Goal: Task Accomplishment & Management: Use online tool/utility

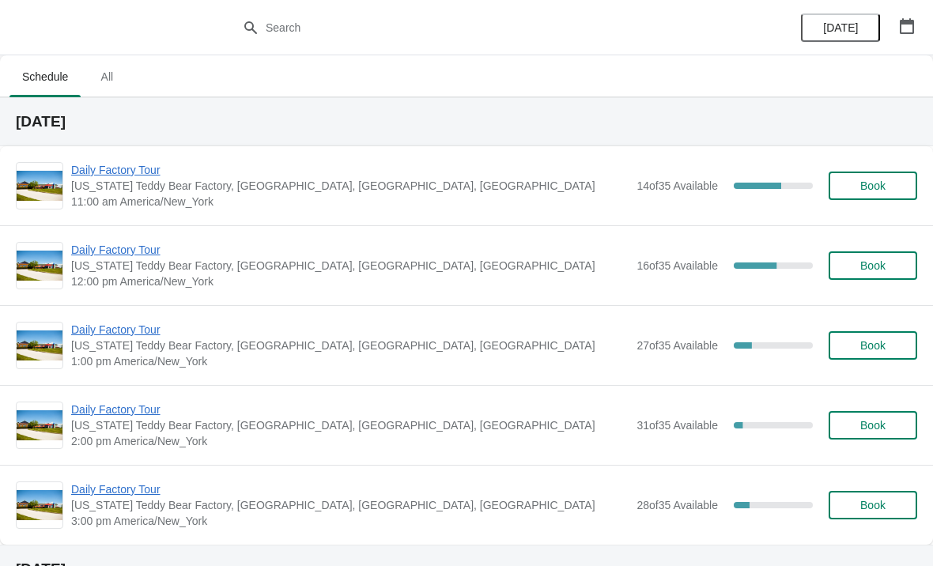
click at [118, 170] on span "Daily Factory Tour" at bounding box center [350, 170] width 558 height 16
click at [149, 168] on span "Daily Factory Tour" at bounding box center [350, 170] width 558 height 16
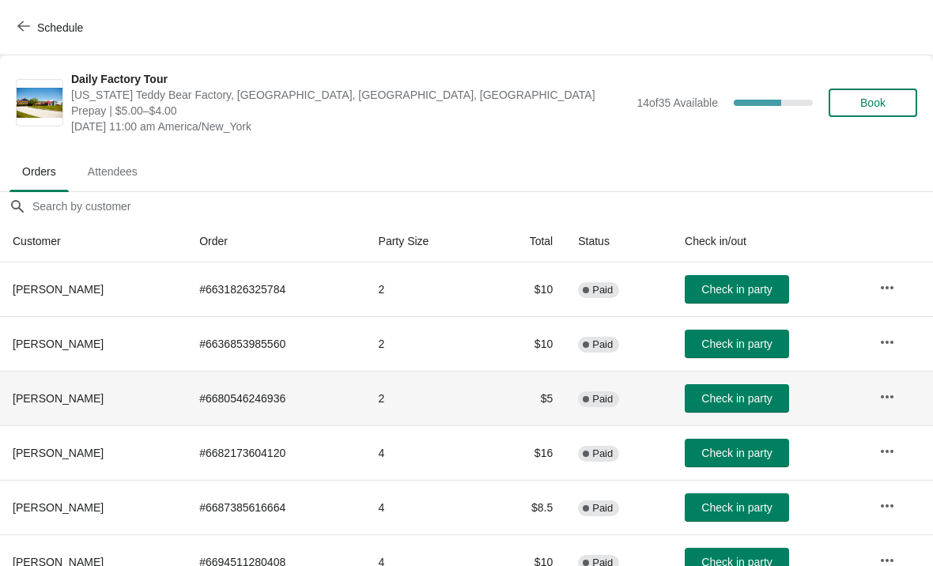
click at [756, 400] on span "Check in party" at bounding box center [737, 398] width 70 height 13
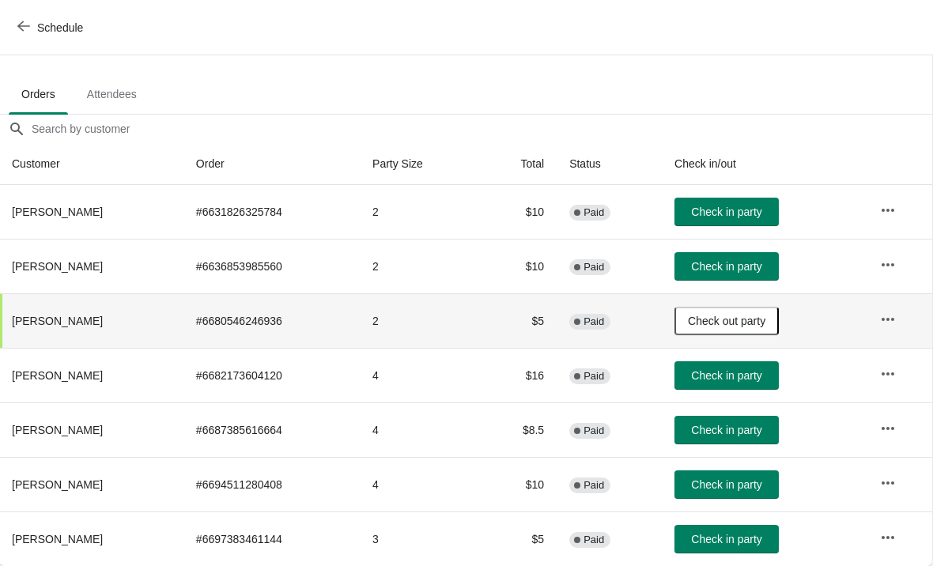
scroll to position [78, 1]
click at [758, 267] on span "Check in party" at bounding box center [726, 266] width 70 height 13
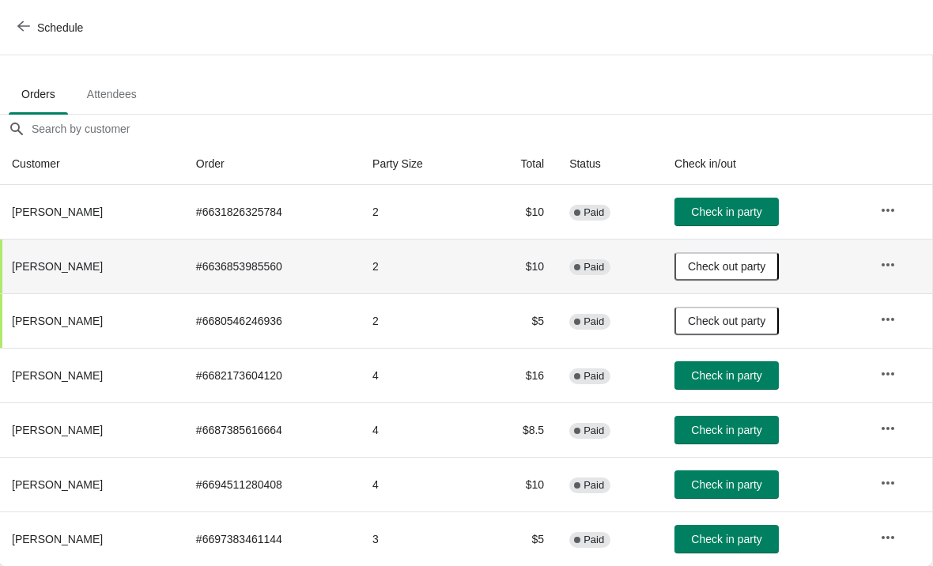
click at [743, 381] on span "Check in party" at bounding box center [726, 375] width 70 height 13
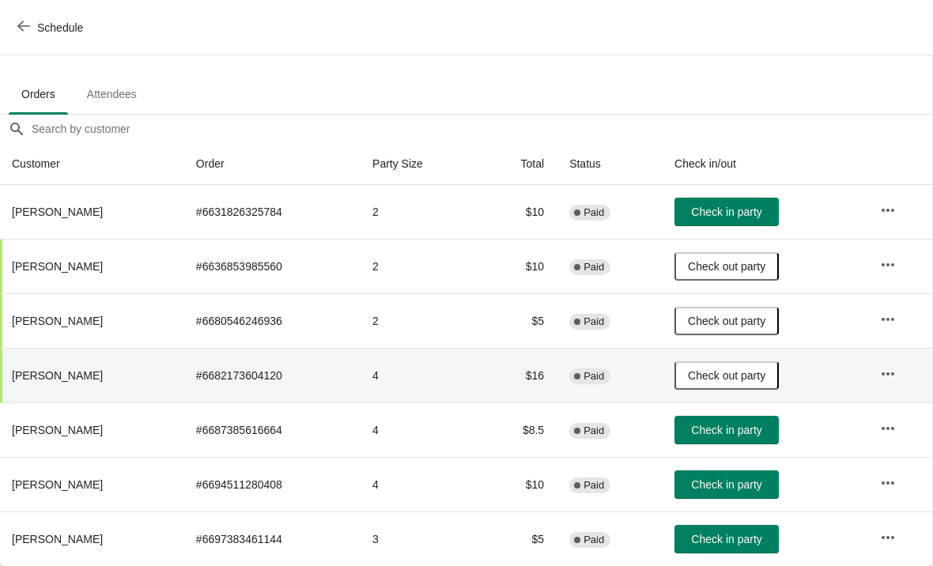
click at [734, 549] on button "Check in party" at bounding box center [727, 539] width 104 height 28
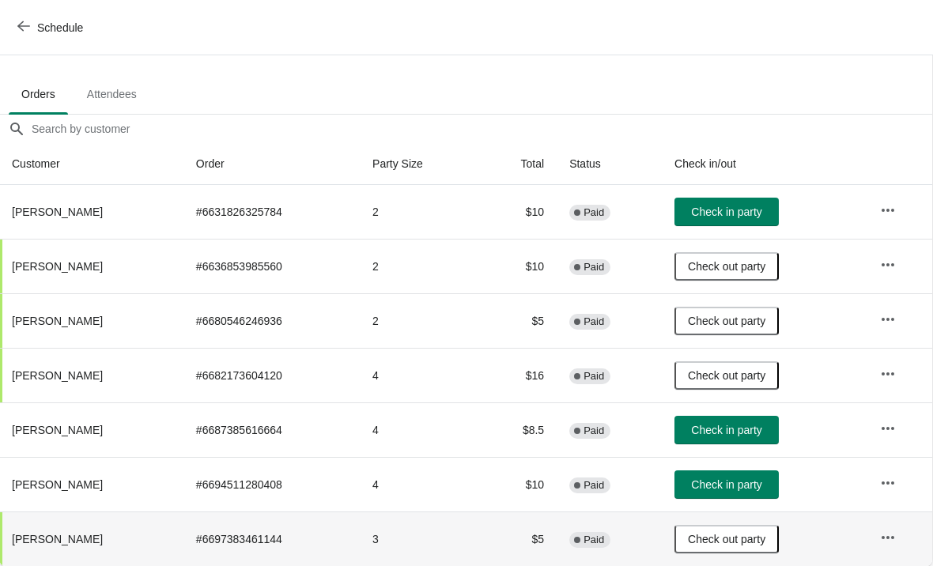
click at [25, 19] on button "Schedule" at bounding box center [52, 27] width 88 height 28
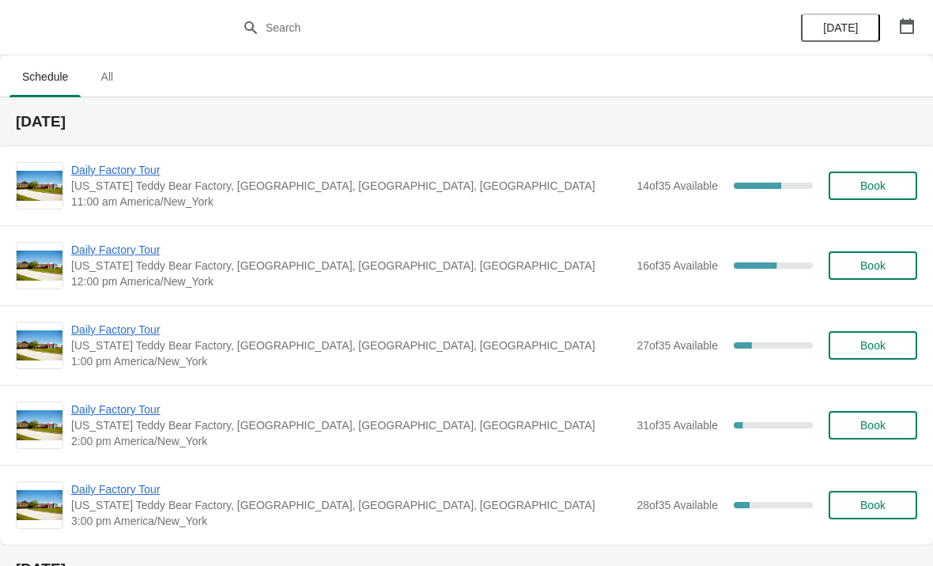
click at [123, 168] on span "Daily Factory Tour" at bounding box center [350, 170] width 558 height 16
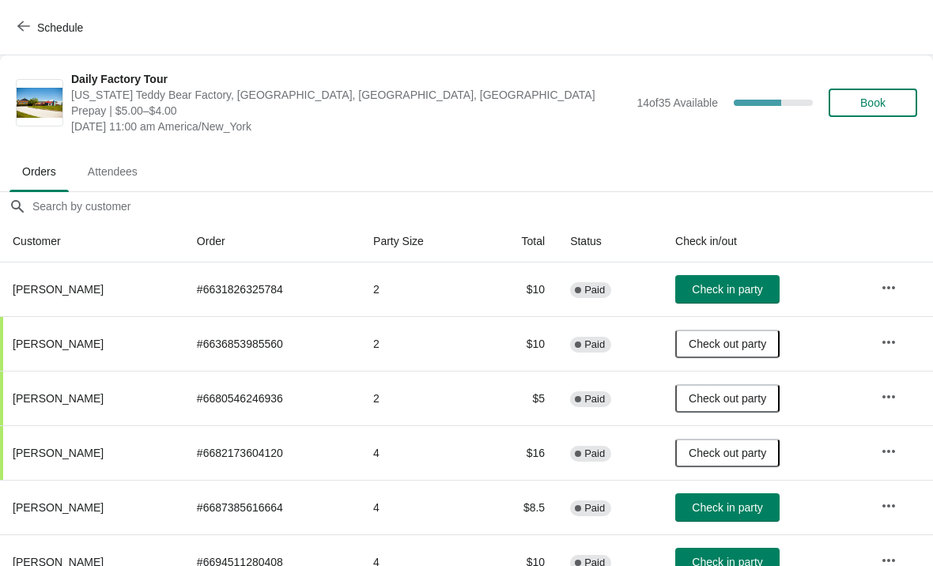
click at [739, 517] on button "Check in party" at bounding box center [728, 508] width 104 height 28
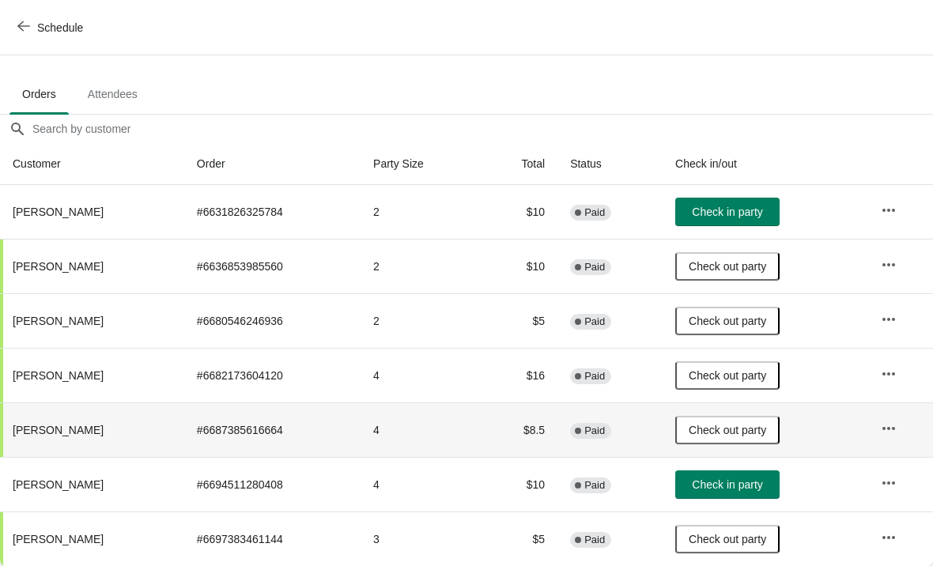
scroll to position [78, 0]
click at [32, 30] on span "Schedule" at bounding box center [52, 27] width 62 height 15
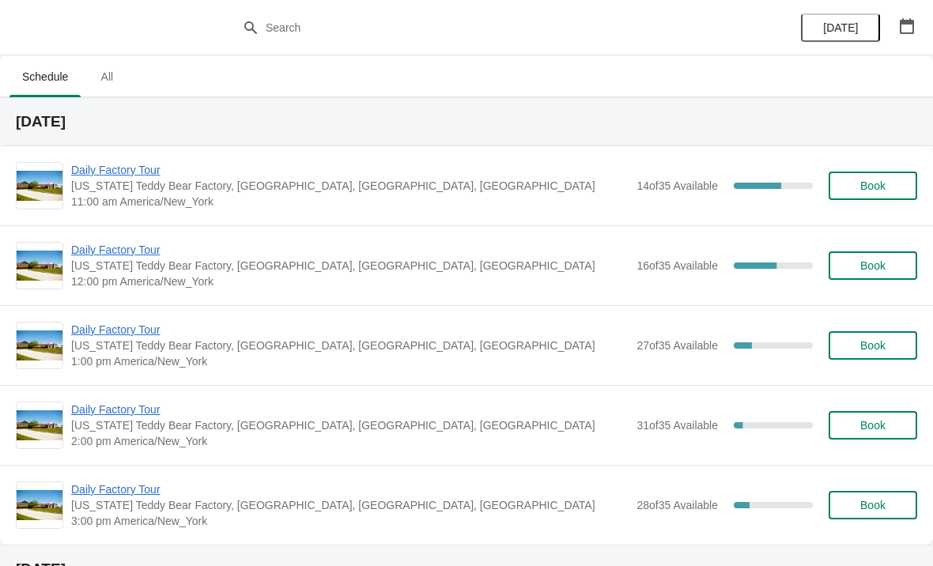
click at [137, 176] on span "Daily Factory Tour" at bounding box center [350, 170] width 558 height 16
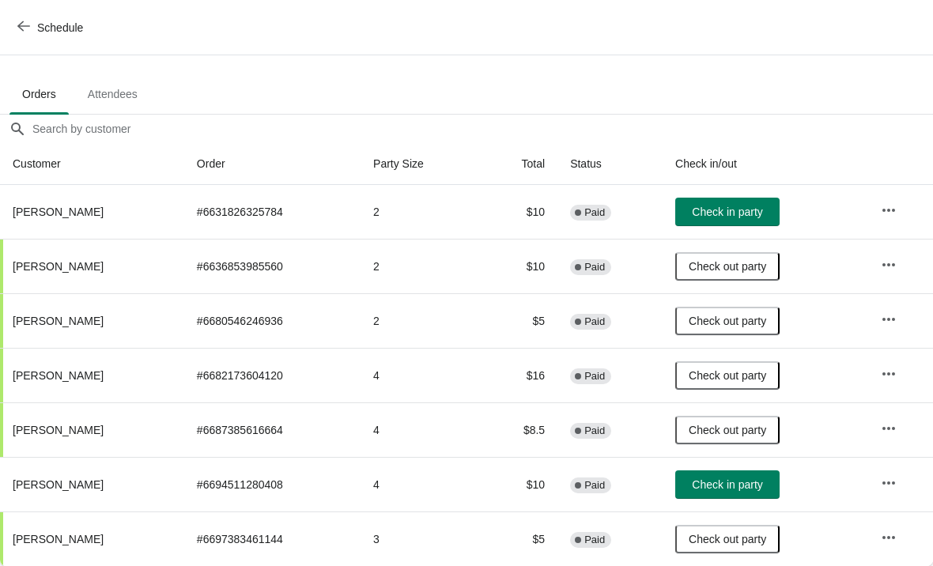
scroll to position [78, 0]
click at [744, 487] on span "Check in party" at bounding box center [727, 485] width 70 height 13
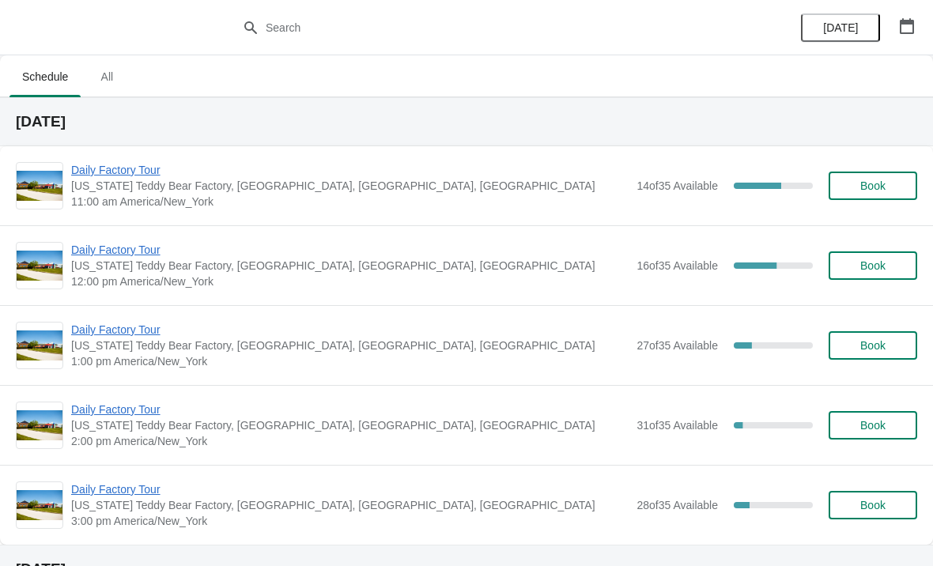
click at [95, 173] on span "Daily Factory Tour" at bounding box center [350, 170] width 558 height 16
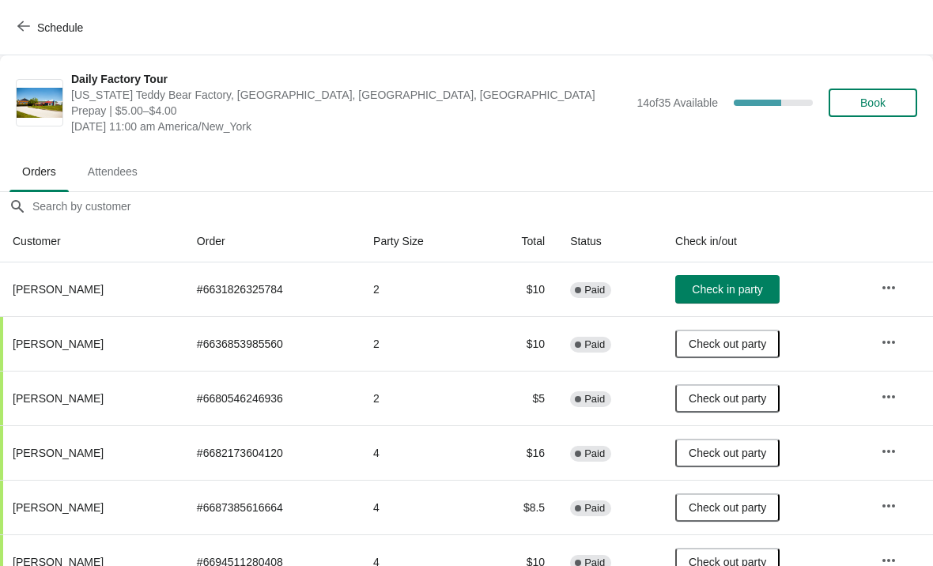
click at [33, 36] on button "Schedule" at bounding box center [52, 27] width 88 height 28
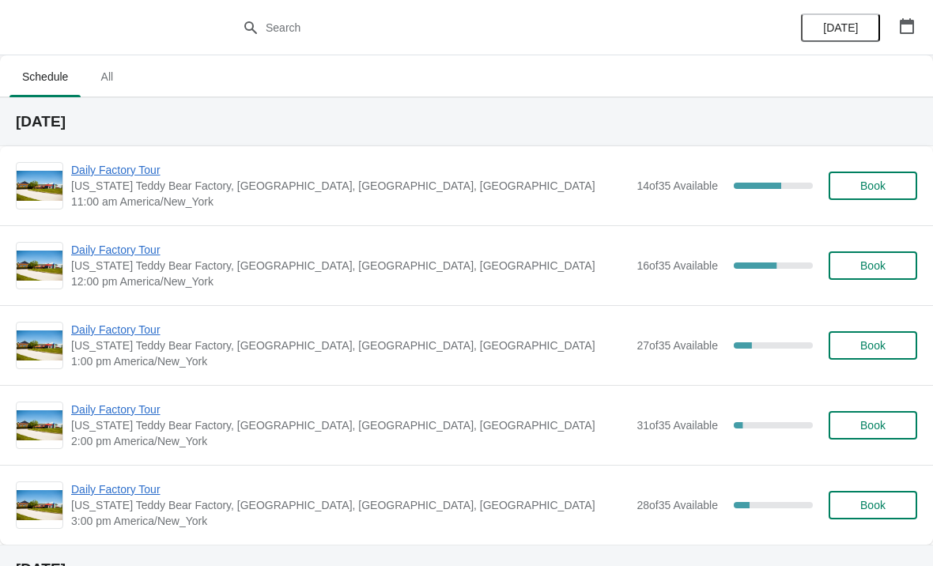
click at [119, 243] on span "Daily Factory Tour" at bounding box center [350, 250] width 558 height 16
click at [127, 250] on span "Daily Factory Tour" at bounding box center [350, 250] width 558 height 16
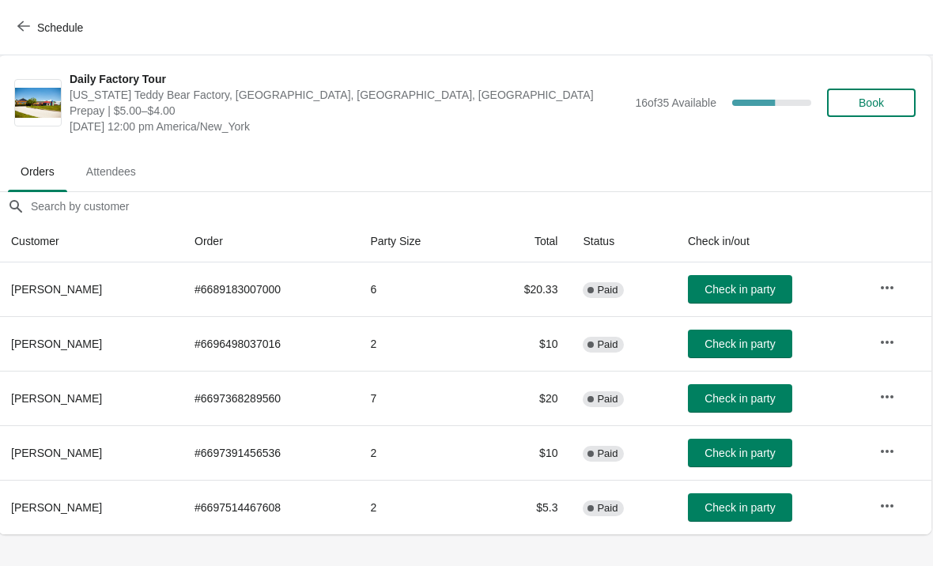
scroll to position [0, 1]
click at [763, 406] on button "Check in party" at bounding box center [741, 398] width 104 height 28
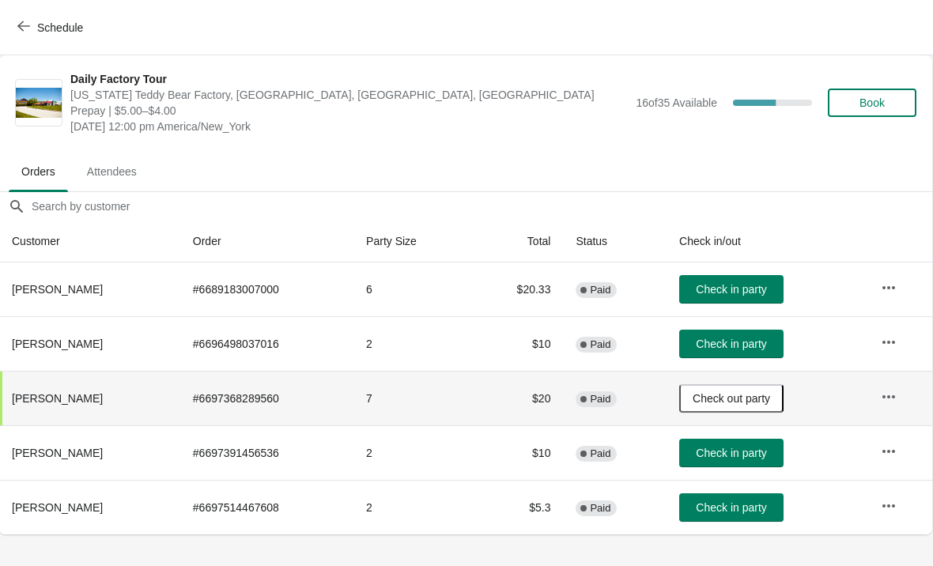
click at [767, 450] on span "Check in party" at bounding box center [731, 453] width 70 height 13
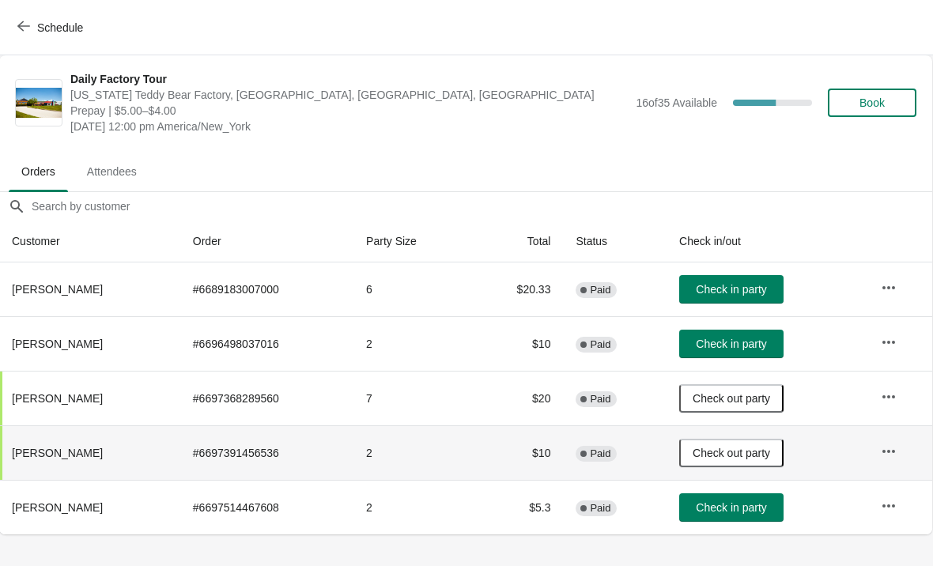
click at [18, 32] on span "button" at bounding box center [23, 27] width 13 height 15
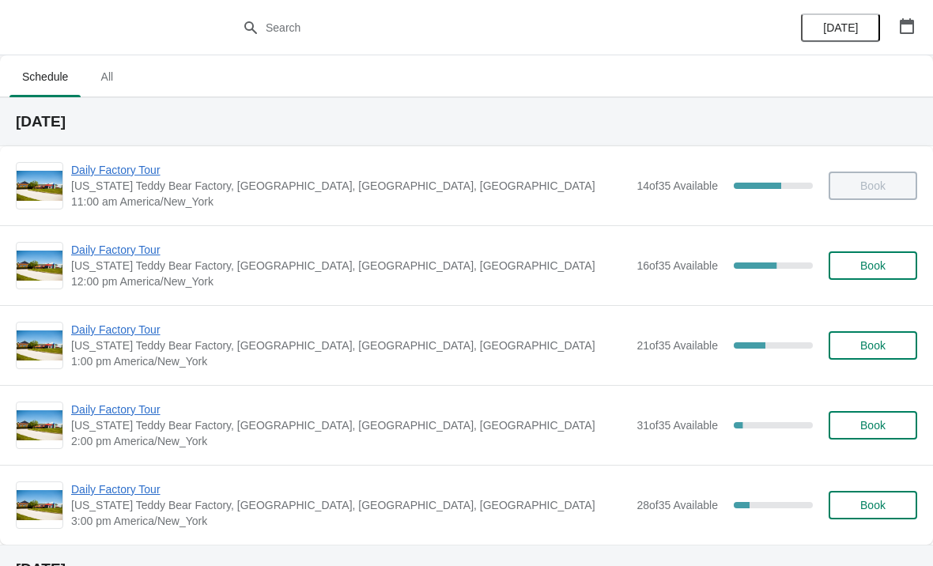
click at [115, 250] on span "Daily Factory Tour" at bounding box center [350, 250] width 558 height 16
click at [102, 256] on span "Daily Factory Tour" at bounding box center [350, 250] width 558 height 16
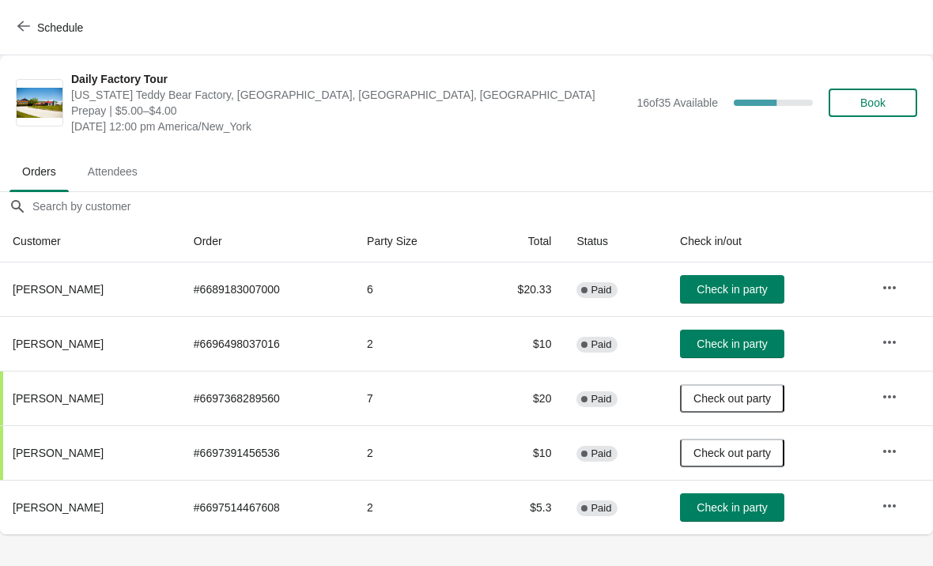
click at [734, 344] on span "Check in party" at bounding box center [732, 344] width 70 height 13
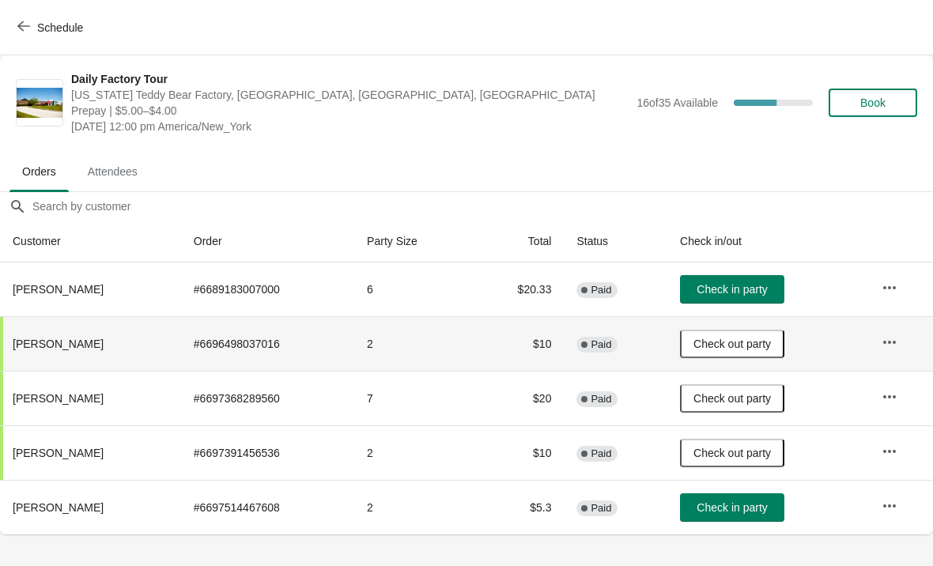
click at [21, 34] on span "button" at bounding box center [23, 27] width 13 height 15
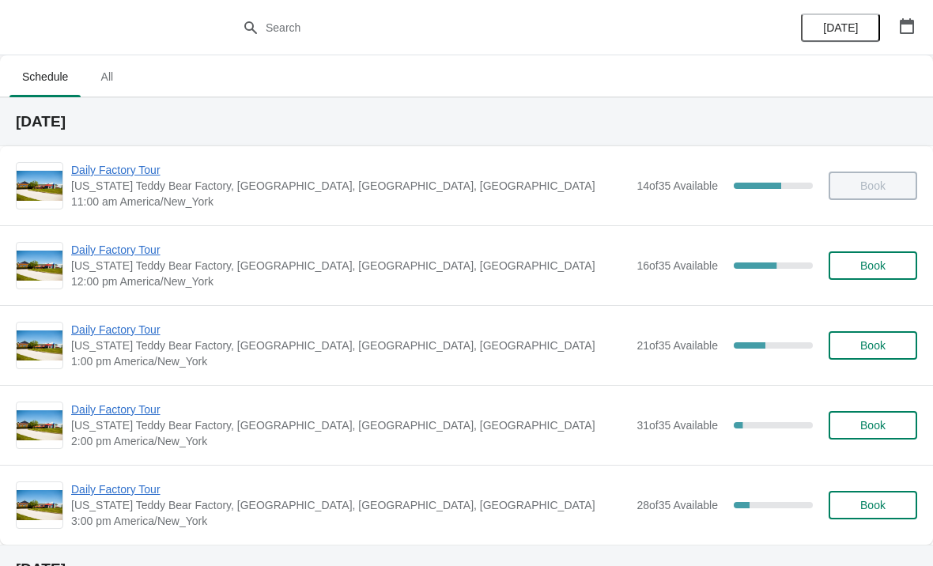
click at [146, 335] on span "Daily Factory Tour" at bounding box center [350, 330] width 558 height 16
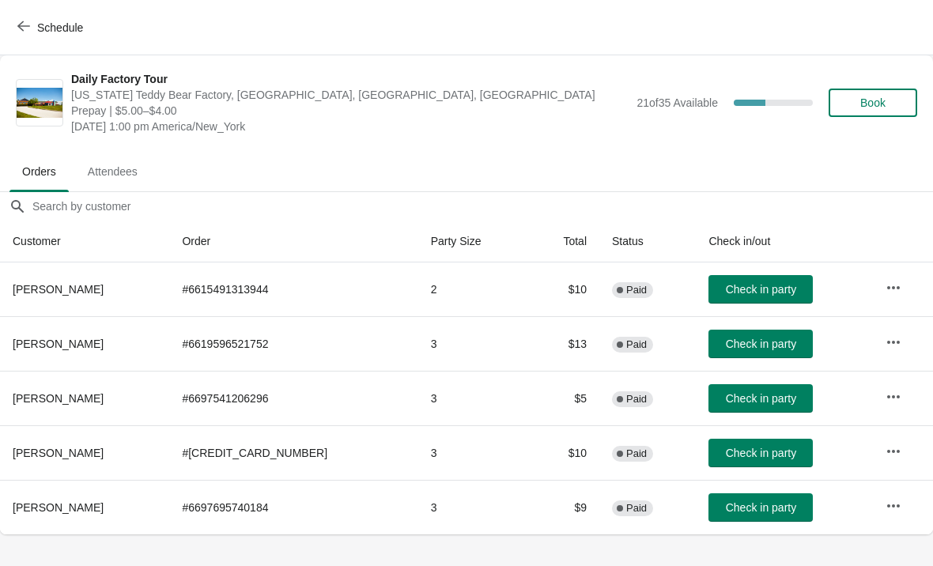
click at [774, 510] on span "Check in party" at bounding box center [761, 508] width 70 height 13
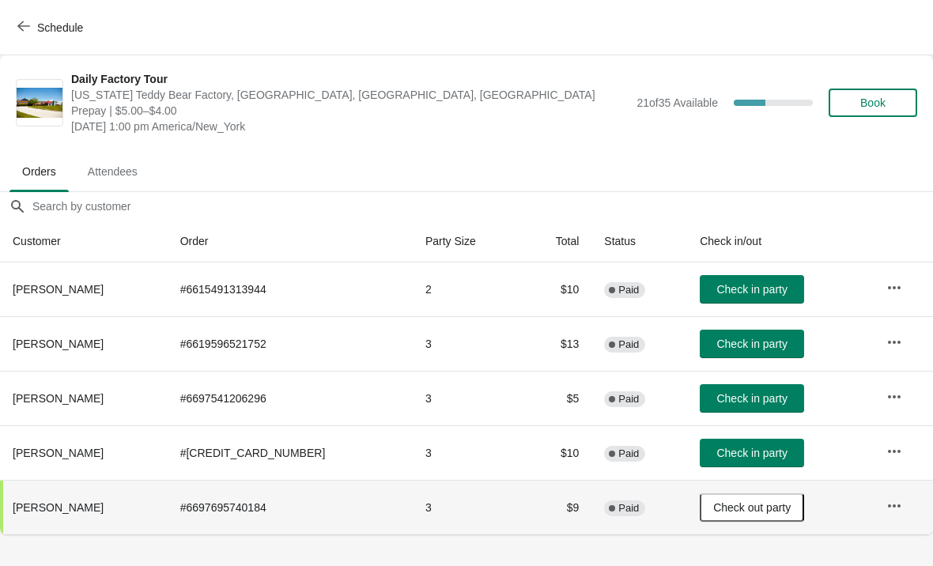
click at [28, 36] on button "Schedule" at bounding box center [52, 27] width 88 height 28
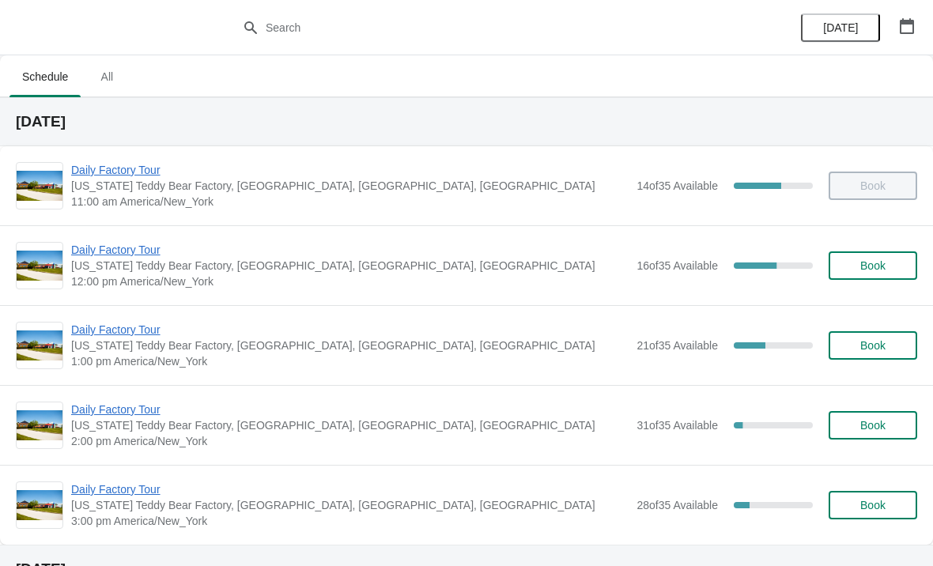
click at [93, 256] on span "Daily Factory Tour" at bounding box center [350, 250] width 558 height 16
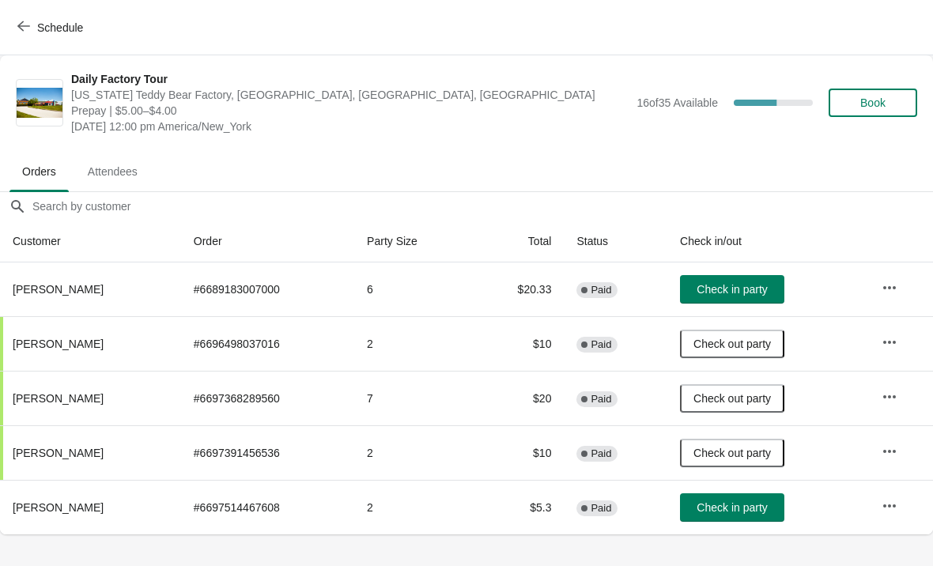
click at [18, 28] on icon "button" at bounding box center [23, 26] width 13 height 13
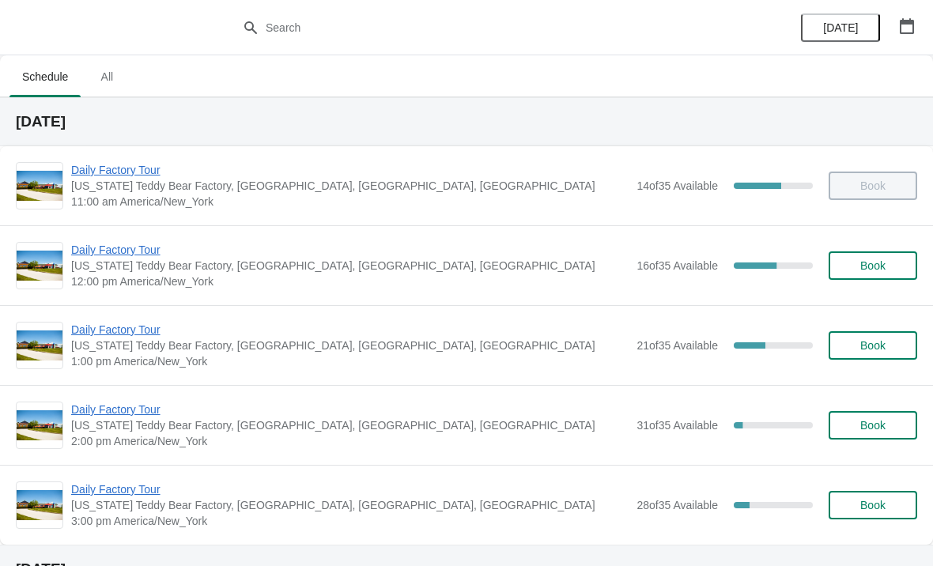
click at [116, 335] on span "Daily Factory Tour" at bounding box center [350, 330] width 558 height 16
